Goal: Task Accomplishment & Management: Manage account settings

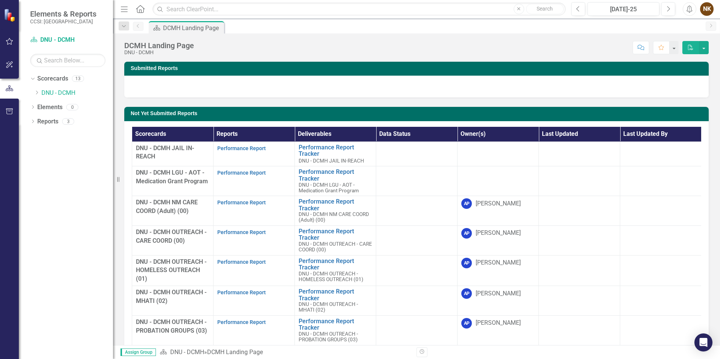
click at [307, 34] on div "DCMH Landing Page DNU - DCMH Score: N/A [DATE]-25 Completed Comment Favorite PDF" at bounding box center [416, 45] width 607 height 23
click at [319, 38] on div "DCMH Landing Page DNU - DCMH Score: N/A [DATE]-25 Completed Comment Favorite PDF" at bounding box center [416, 45] width 607 height 23
click at [310, 52] on div "Score: N/A [DATE]-25 Completed Comment Favorite PDF" at bounding box center [453, 47] width 511 height 13
click at [37, 93] on icon "Dropdown" at bounding box center [37, 92] width 6 height 5
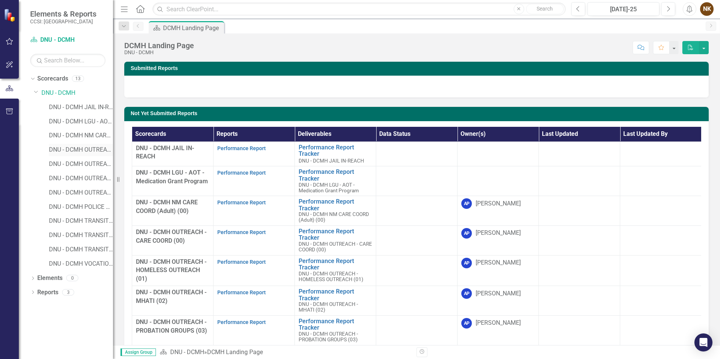
click at [91, 149] on link "DNU - DCMH OUTREACH - CARE COORD (00)" at bounding box center [81, 150] width 64 height 9
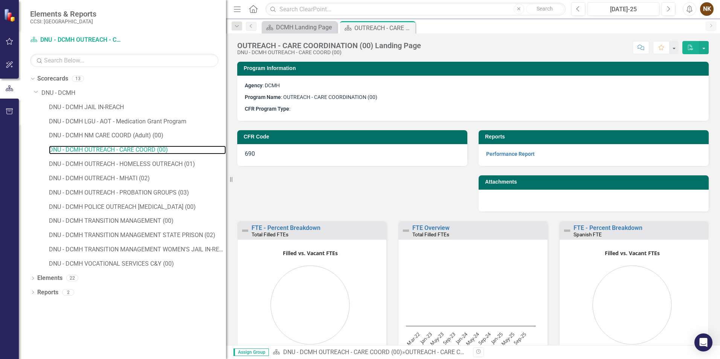
drag, startPoint x: 114, startPoint y: 145, endPoint x: 248, endPoint y: 150, distance: 134.5
click at [248, 150] on div "Elements & Reports CCSI: [GEOGRAPHIC_DATA] Scorecard DNU - DCMH OUTREACH - CARE…" at bounding box center [360, 179] width 720 height 359
click at [33, 277] on icon "Dropdown" at bounding box center [32, 279] width 5 height 4
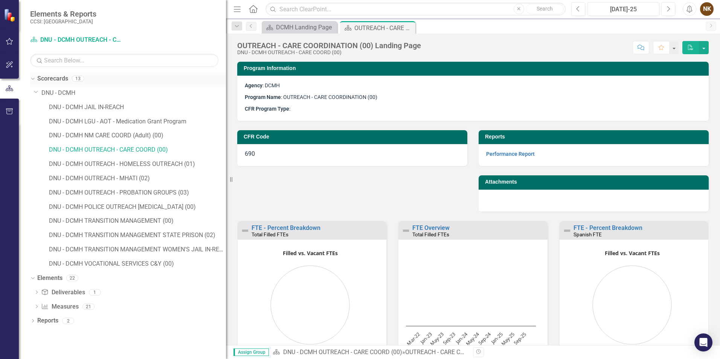
click at [43, 79] on link "Scorecards" at bounding box center [52, 79] width 31 height 9
click at [35, 93] on icon "Dropdown" at bounding box center [36, 92] width 5 height 6
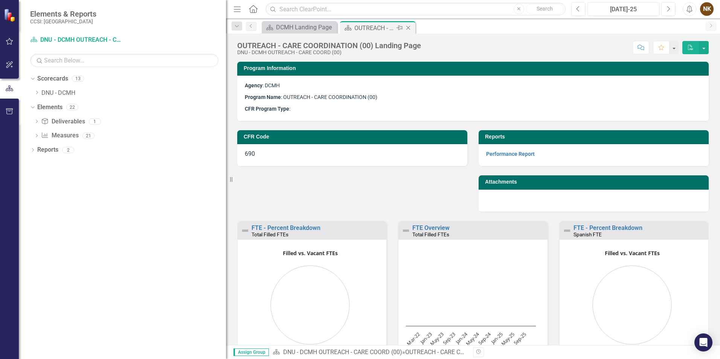
click at [408, 25] on icon "Close" at bounding box center [408, 28] width 8 height 6
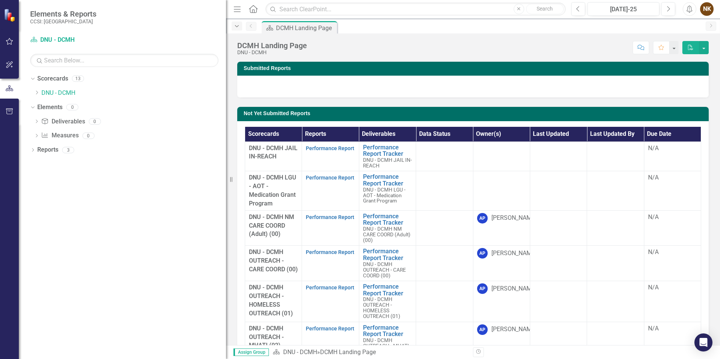
click at [236, 24] on icon "Dropdown" at bounding box center [236, 26] width 7 height 5
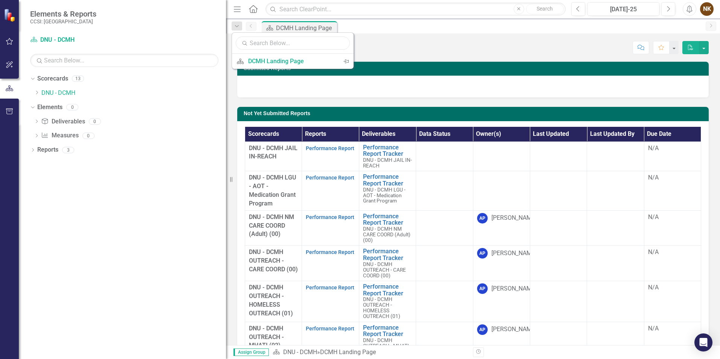
click at [282, 44] on input "text" at bounding box center [293, 43] width 114 height 13
type input "h"
click at [378, 45] on div "Score: N/A [DATE]-25 Completed Comment Favorite PDF" at bounding box center [510, 47] width 398 height 13
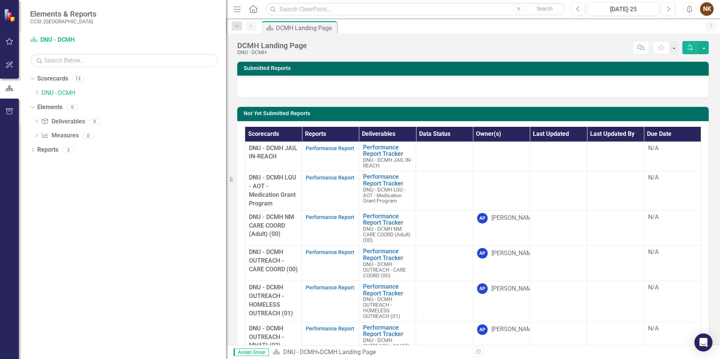
click at [706, 10] on div "NK" at bounding box center [707, 9] width 14 height 14
click at [696, 50] on link "Help Support Center" at bounding box center [683, 52] width 59 height 14
click at [710, 26] on icon "Next" at bounding box center [711, 25] width 6 height 5
click at [705, 9] on div "NK" at bounding box center [707, 9] width 14 height 14
click at [693, 63] on link "icon.tutorial Show Tutorials" at bounding box center [683, 66] width 59 height 14
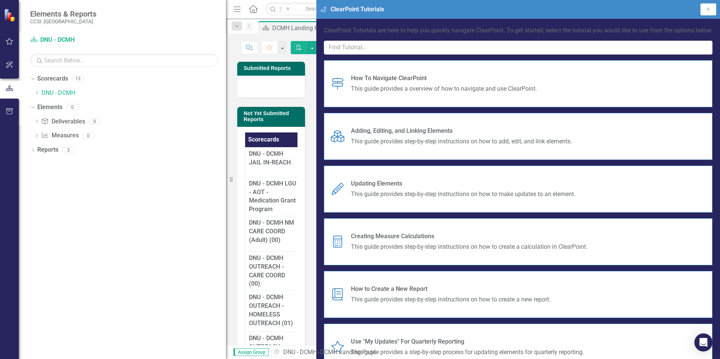
click at [537, 93] on span "This guide provides a overview of how to navigate and use ClearPoint." at bounding box center [444, 89] width 186 height 9
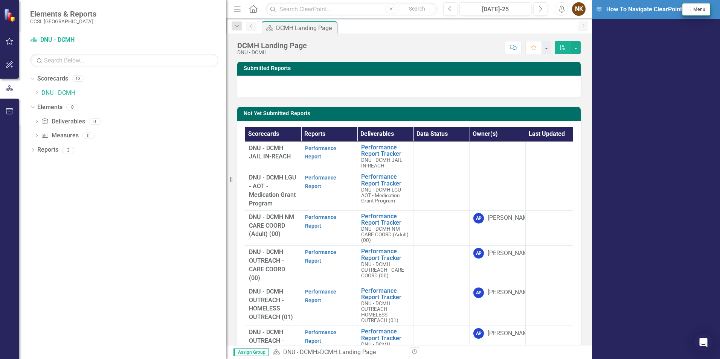
click at [704, 11] on span "Menu" at bounding box center [699, 9] width 12 height 5
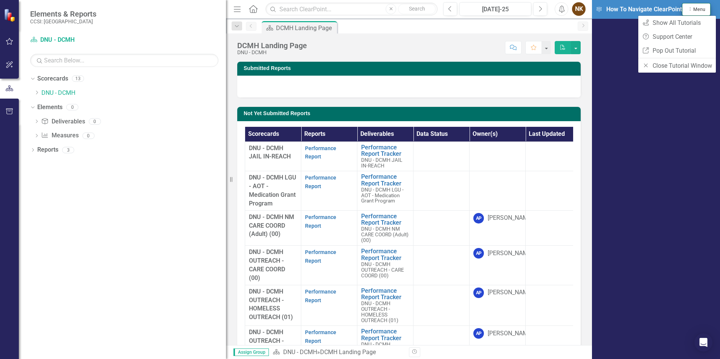
click at [704, 11] on span "Menu" at bounding box center [699, 9] width 12 height 5
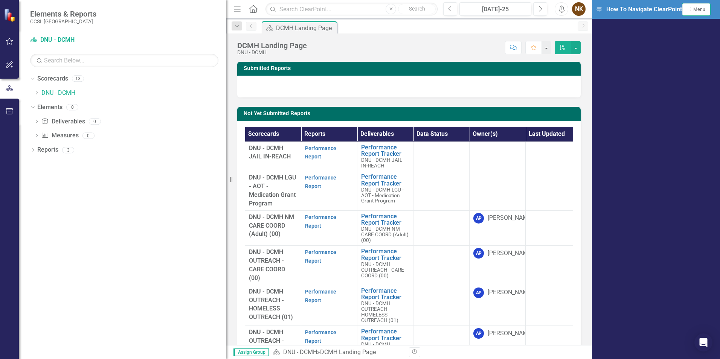
click at [528, 34] on div "DCMH Landing Page DNU - DCMH Score: N/A [DATE]-25 Completed Comment Favorite PDF" at bounding box center [409, 45] width 366 height 23
click at [704, 8] on span "Menu" at bounding box center [699, 9] width 12 height 5
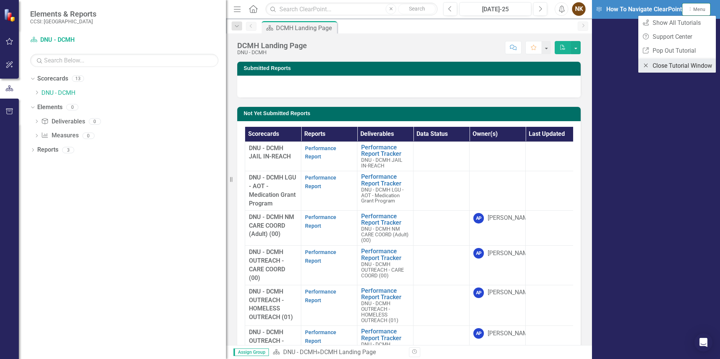
click at [685, 70] on link "Close Close Tutorial Window" at bounding box center [677, 66] width 78 height 14
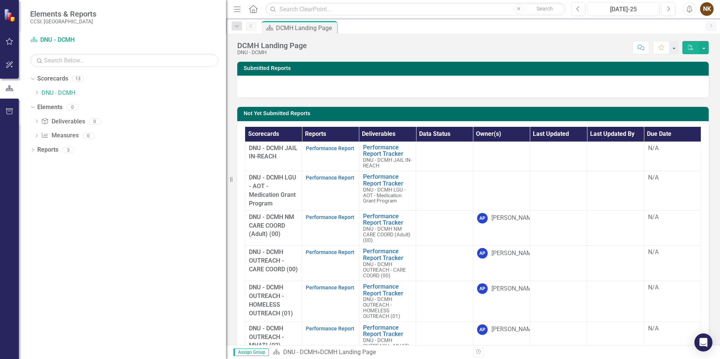
click at [707, 8] on div "NK" at bounding box center [707, 9] width 14 height 14
click at [682, 7] on div "Previous [DATE]-25 Next Alerts NK User Edit Profile Disable Sound Silence Alert…" at bounding box center [640, 9] width 152 height 14
click at [688, 7] on icon "button" at bounding box center [690, 9] width 6 height 8
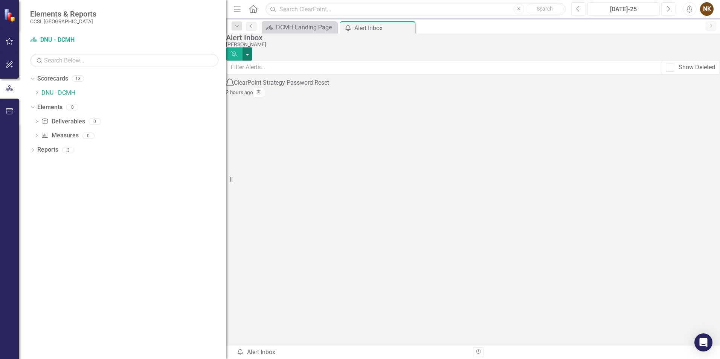
click at [252, 49] on button "button" at bounding box center [247, 53] width 10 height 13
click at [252, 48] on button "button" at bounding box center [247, 53] width 10 height 13
drag, startPoint x: 581, startPoint y: 98, endPoint x: 626, endPoint y: 91, distance: 46.0
click at [329, 96] on div "Notification ClearPoint Strategy Password Reset 2 hours ago Trash" at bounding box center [277, 87] width 103 height 18
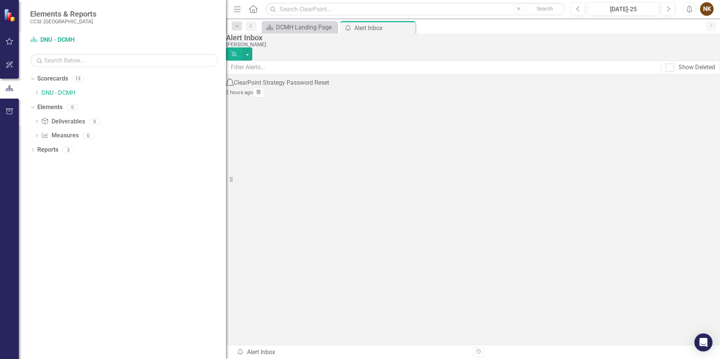
click at [264, 98] on button "Trash" at bounding box center [258, 93] width 11 height 10
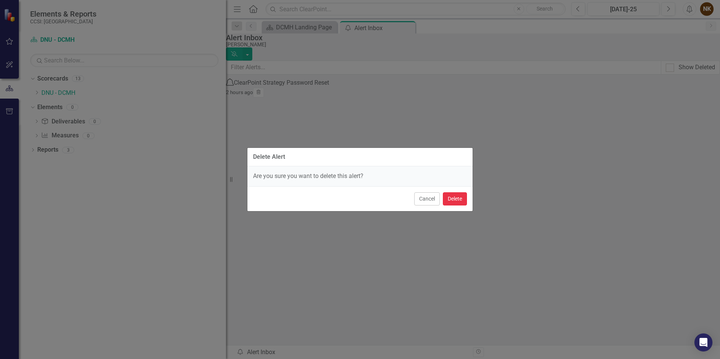
click at [451, 198] on button "Delete" at bounding box center [455, 198] width 24 height 13
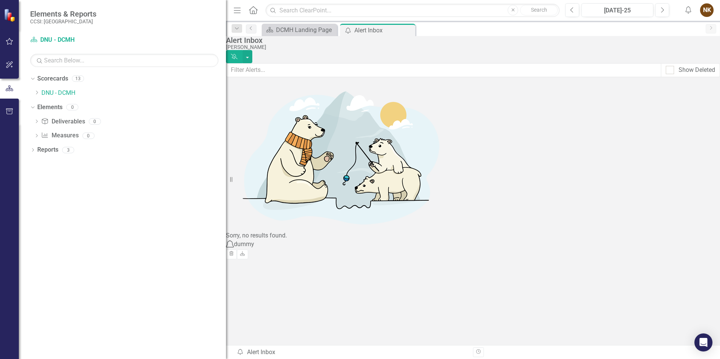
click at [707, 12] on div "NK" at bounding box center [707, 10] width 14 height 14
click at [689, 25] on link "User Edit Profile" at bounding box center [683, 24] width 59 height 14
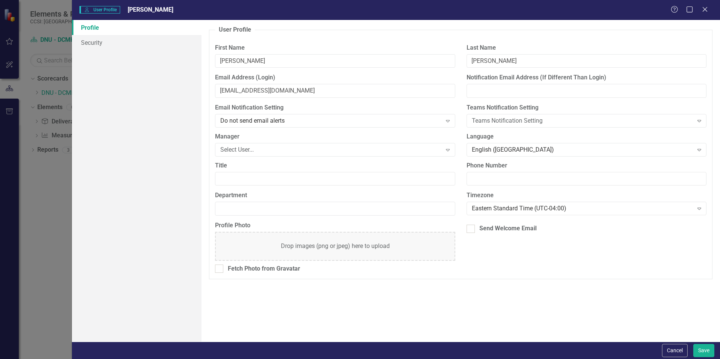
click at [352, 158] on div "Manager Select User... Expand" at bounding box center [334, 147] width 251 height 29
click at [354, 154] on div "Select User..." at bounding box center [330, 149] width 221 height 9
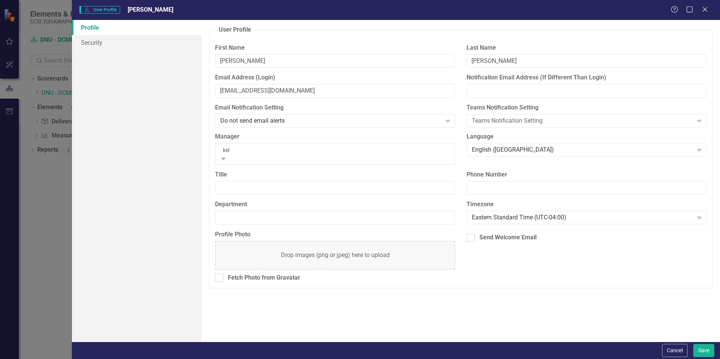
type input "[PERSON_NAME]"
click at [272, 359] on div "[PERSON_NAME]" at bounding box center [360, 363] width 720 height 9
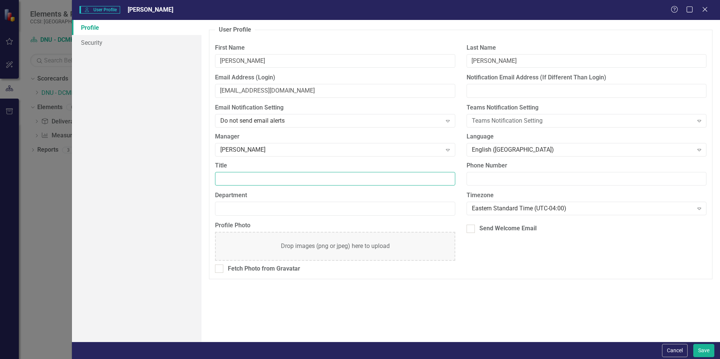
click at [408, 180] on input "Title" at bounding box center [335, 179] width 240 height 14
click at [702, 351] on button "Save" at bounding box center [703, 350] width 21 height 13
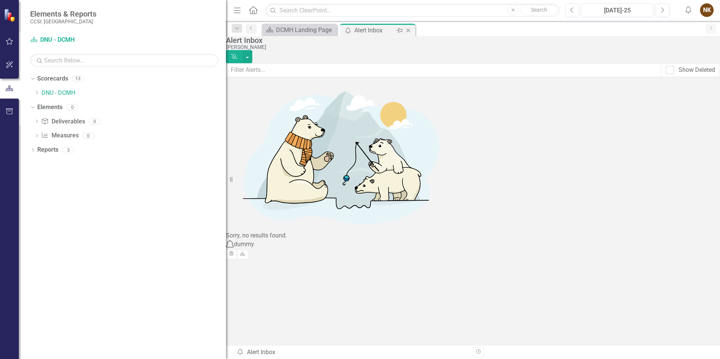
click at [407, 27] on icon "Close" at bounding box center [408, 30] width 8 height 6
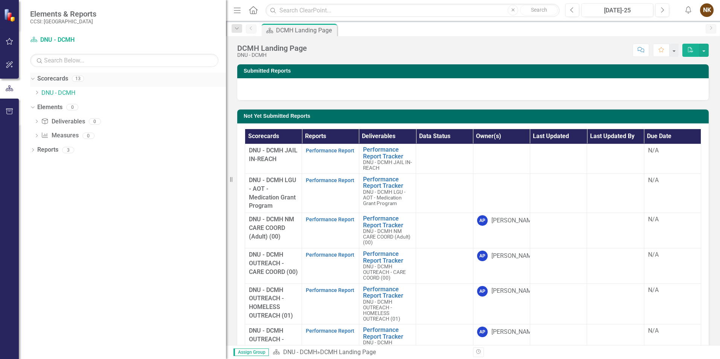
click at [33, 79] on icon "Dropdown" at bounding box center [32, 78] width 4 height 5
click at [33, 79] on icon at bounding box center [33, 78] width 2 height 3
drag, startPoint x: 33, startPoint y: 79, endPoint x: 61, endPoint y: 79, distance: 27.9
click at [61, 79] on link "Scorecards" at bounding box center [52, 79] width 31 height 9
click at [711, 26] on icon "Next" at bounding box center [711, 28] width 6 height 5
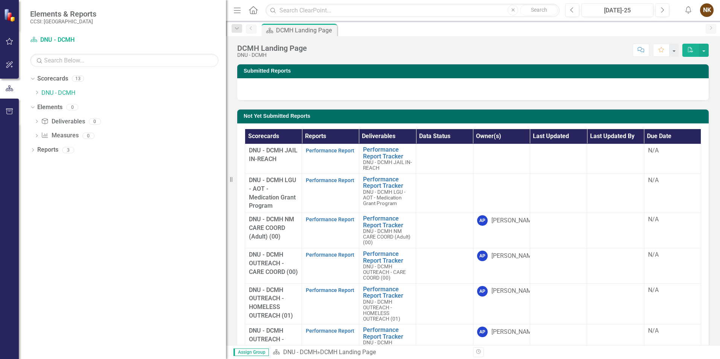
click at [711, 10] on div "NK" at bounding box center [707, 10] width 14 height 14
click at [690, 77] on link "icon.portal Success Portal" at bounding box center [683, 81] width 59 height 14
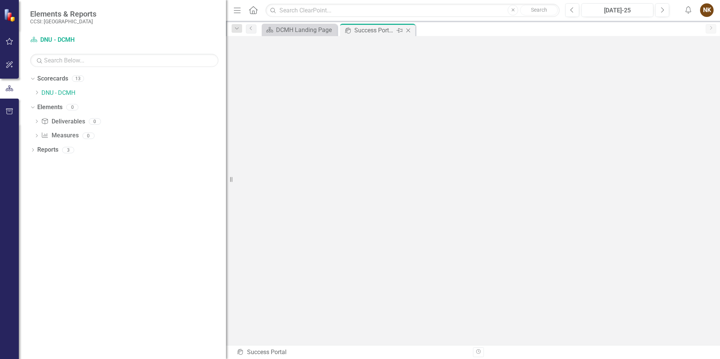
click at [410, 27] on icon "Close" at bounding box center [408, 30] width 8 height 6
